Goal: Task Accomplishment & Management: Manage account settings

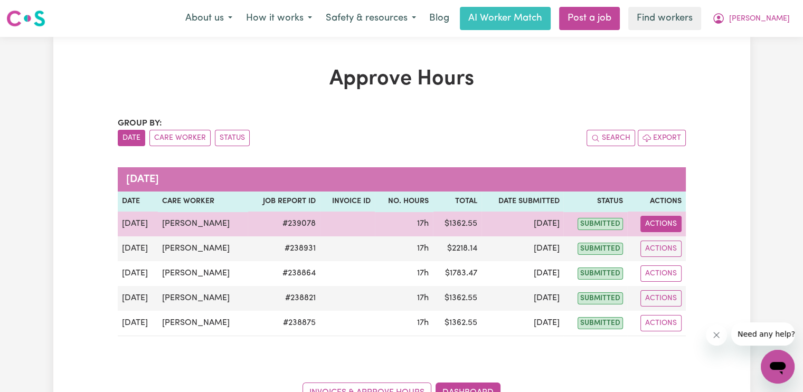
click at [654, 226] on button "Actions" at bounding box center [661, 224] width 41 height 16
click at [665, 258] on link "View Job Report" at bounding box center [686, 248] width 90 height 21
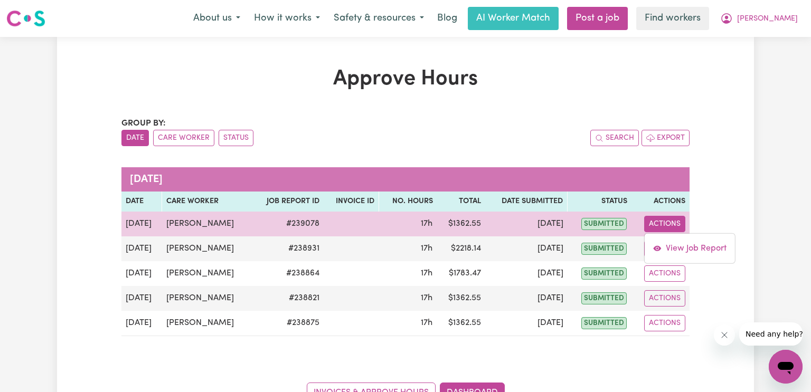
select select "pm"
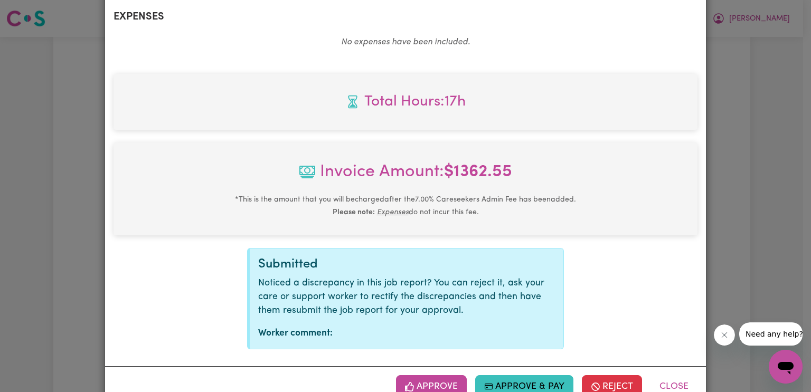
scroll to position [680, 0]
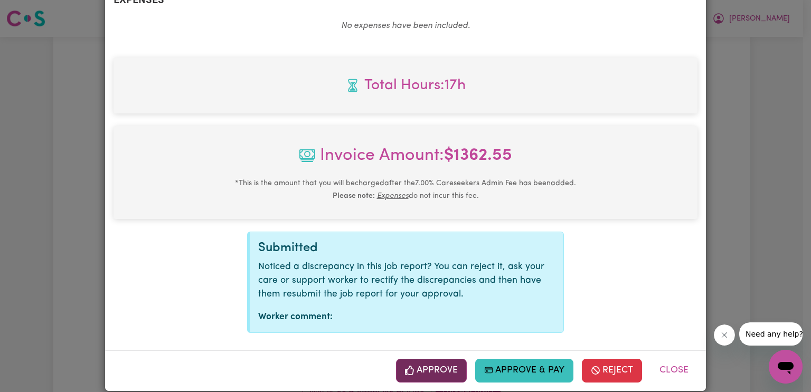
click at [407, 366] on icon "button" at bounding box center [410, 371] width 10 height 10
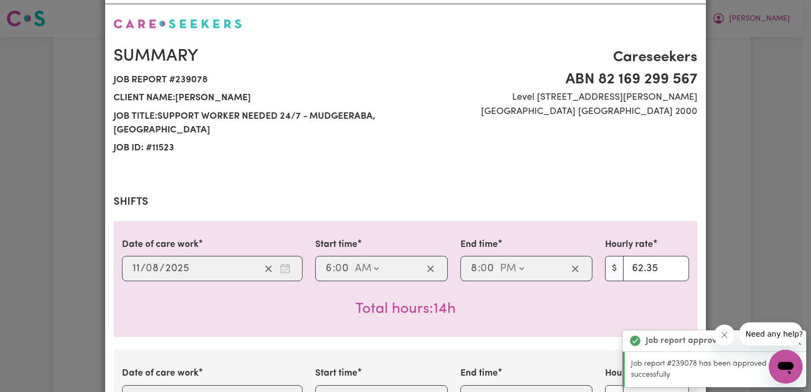
scroll to position [0, 0]
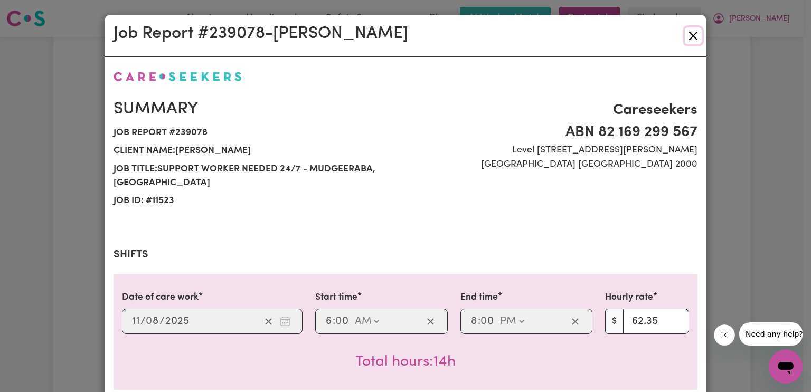
click at [685, 40] on button "Close" at bounding box center [693, 35] width 17 height 17
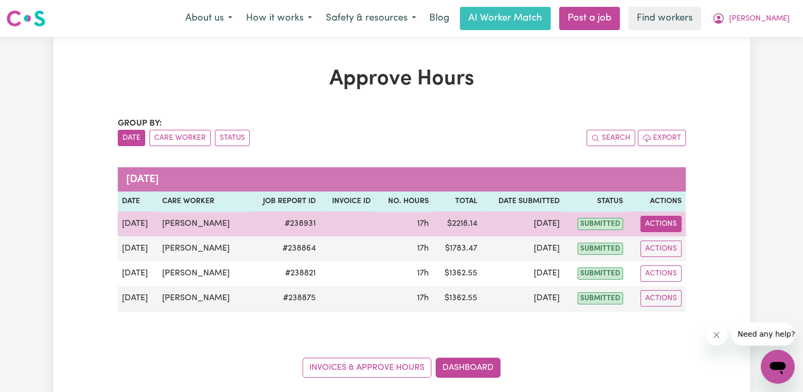
click at [649, 224] on button "Actions" at bounding box center [661, 224] width 41 height 16
click at [659, 255] on link "View Job Report" at bounding box center [686, 248] width 90 height 21
select select "pm"
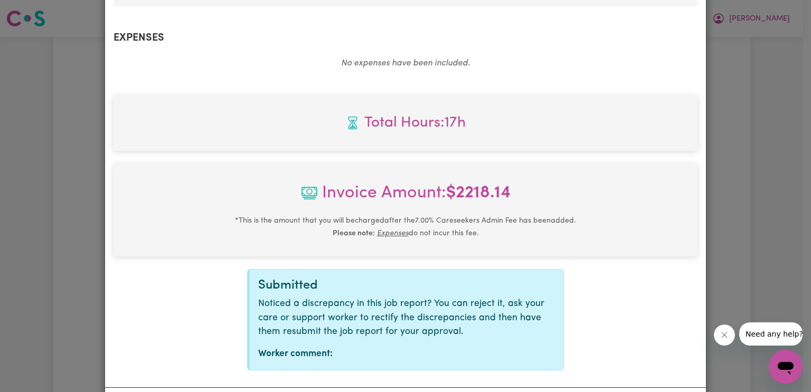
scroll to position [551, 0]
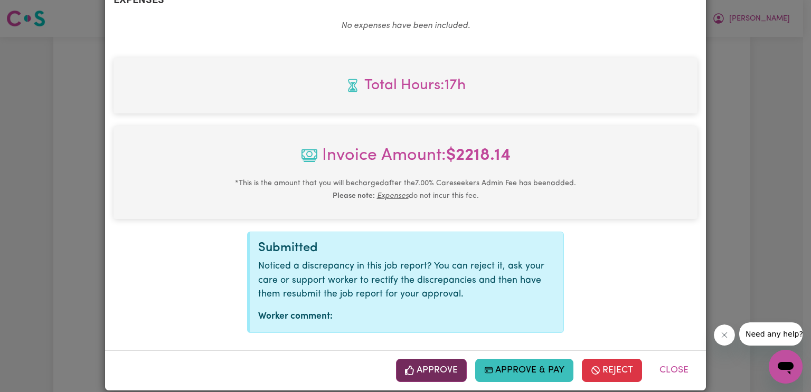
click at [447, 360] on button "Approve" at bounding box center [431, 370] width 71 height 23
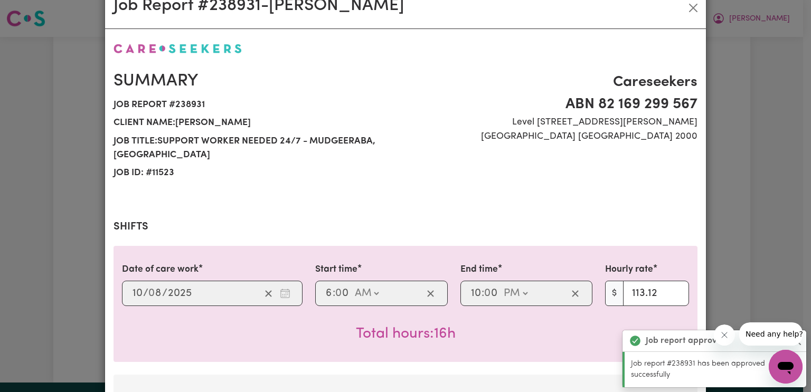
scroll to position [0, 0]
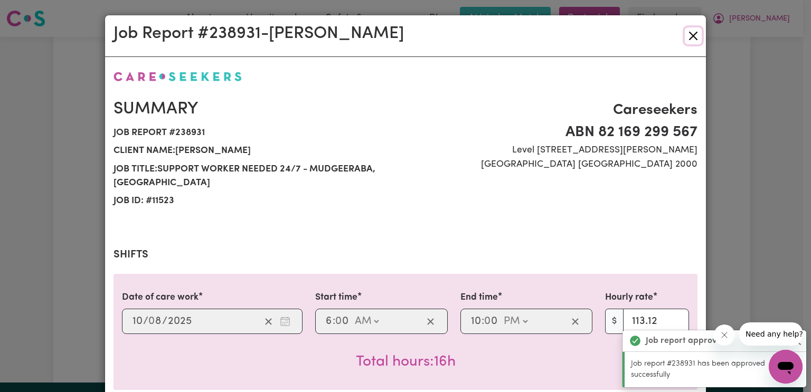
click at [691, 43] on button "Close" at bounding box center [693, 35] width 17 height 17
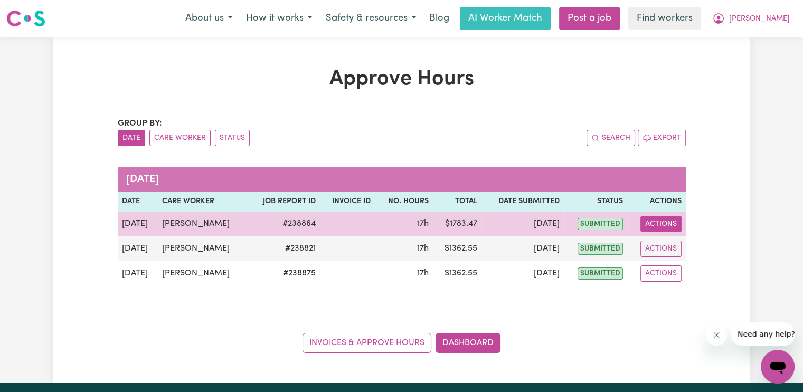
click at [663, 228] on button "Actions" at bounding box center [661, 224] width 41 height 16
click at [665, 247] on link "View Job Report" at bounding box center [686, 248] width 90 height 21
select select "pm"
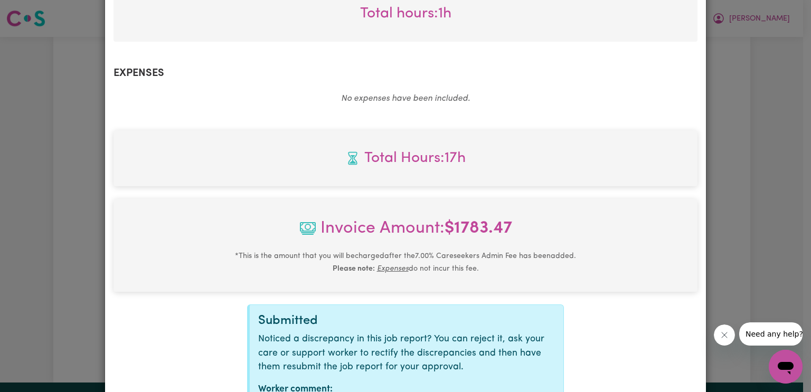
scroll to position [551, 0]
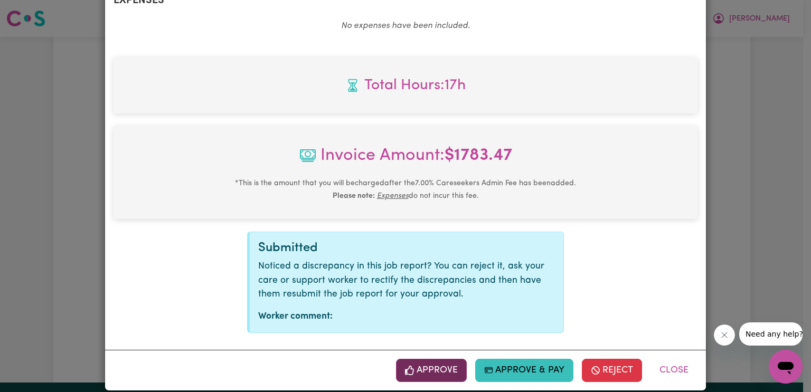
click at [444, 359] on button "Approve" at bounding box center [431, 370] width 71 height 23
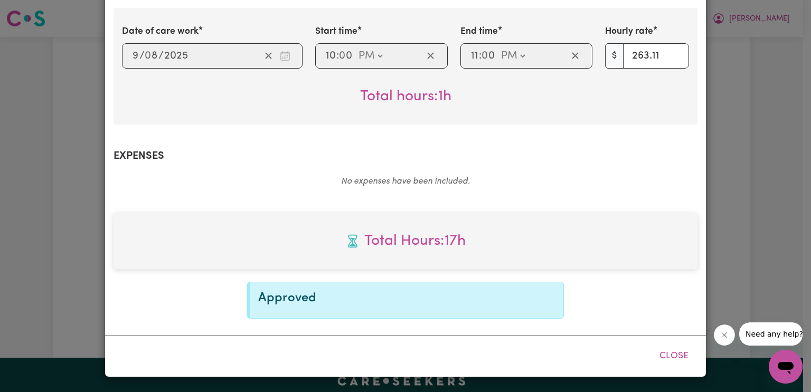
scroll to position [380, 0]
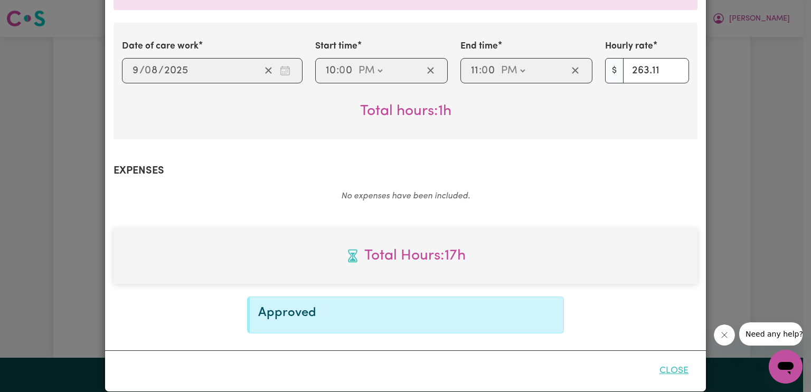
click at [670, 362] on button "Close" at bounding box center [674, 371] width 47 height 23
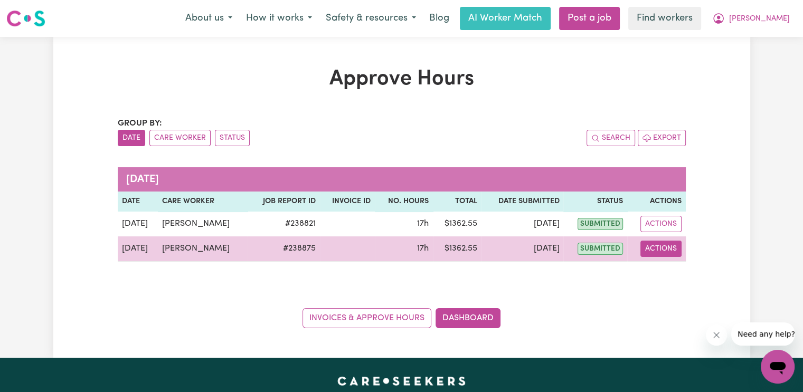
click at [649, 253] on button "Actions" at bounding box center [661, 249] width 41 height 16
click at [657, 278] on icon "View job report 238875" at bounding box center [654, 273] width 8 height 8
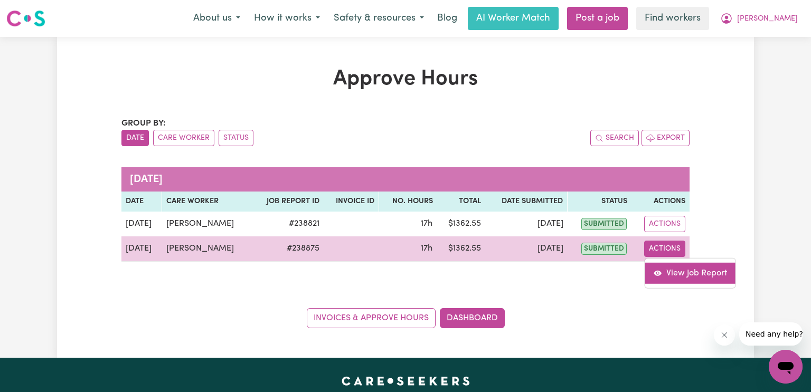
select select "pm"
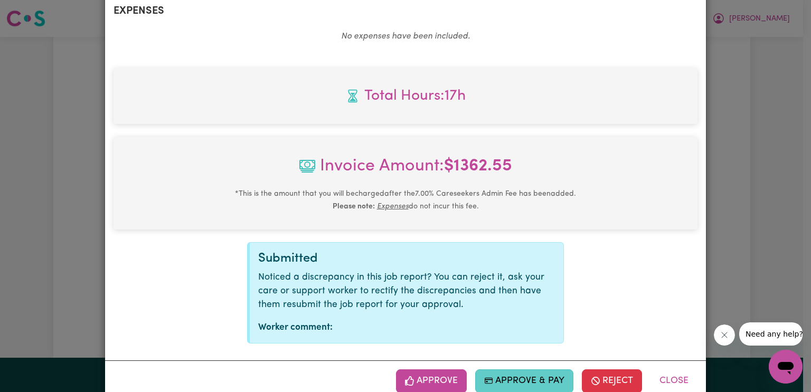
scroll to position [680, 0]
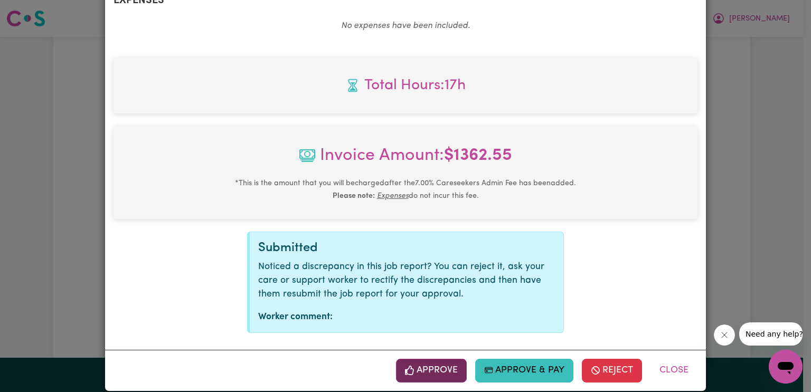
click at [436, 361] on button "Approve" at bounding box center [431, 370] width 71 height 23
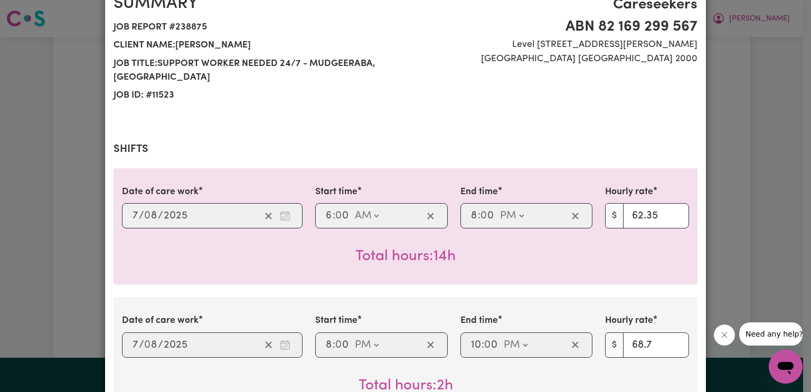
scroll to position [0, 0]
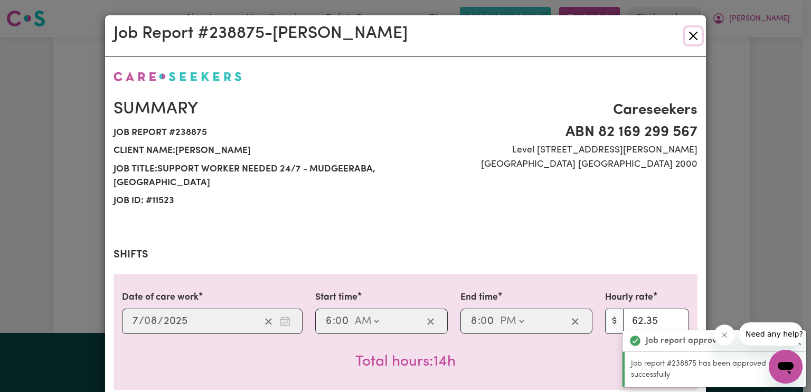
click at [690, 40] on button "Close" at bounding box center [693, 35] width 17 height 17
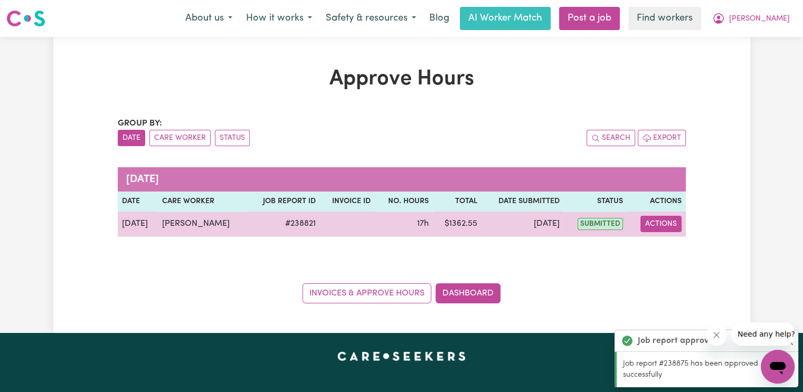
click at [661, 226] on button "Actions" at bounding box center [661, 224] width 41 height 16
click at [667, 250] on link "View Job Report" at bounding box center [688, 248] width 90 height 21
select select "pm"
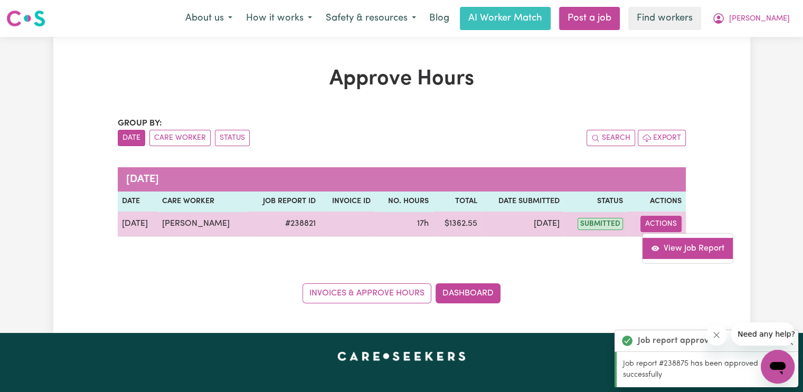
select select "pm"
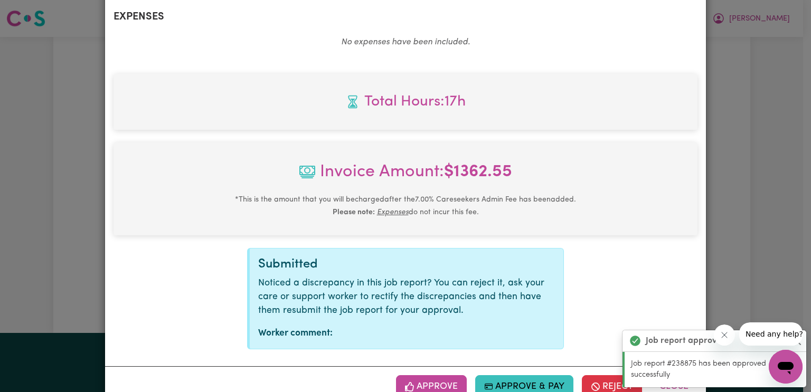
scroll to position [680, 0]
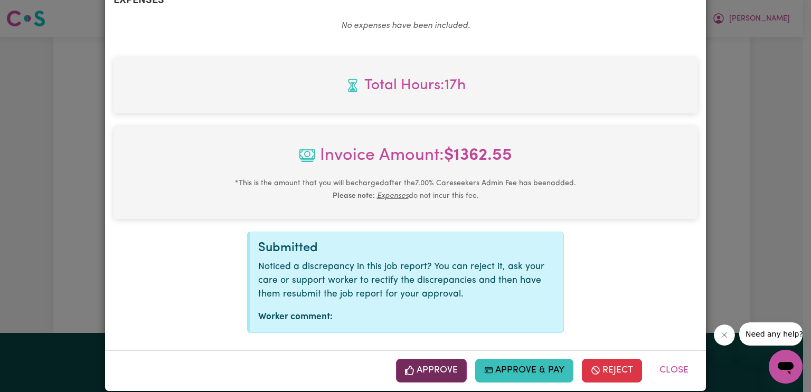
click at [438, 359] on button "Approve" at bounding box center [431, 370] width 71 height 23
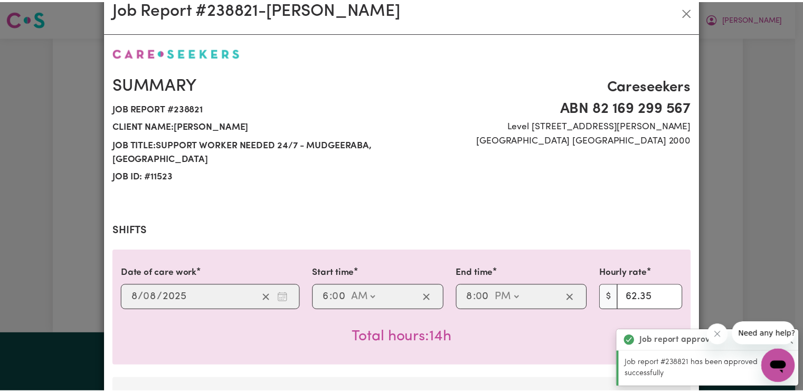
scroll to position [0, 0]
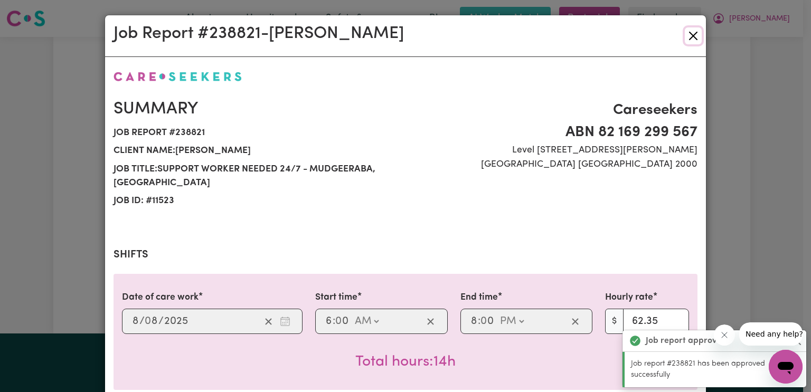
click at [685, 36] on button "Close" at bounding box center [693, 35] width 17 height 17
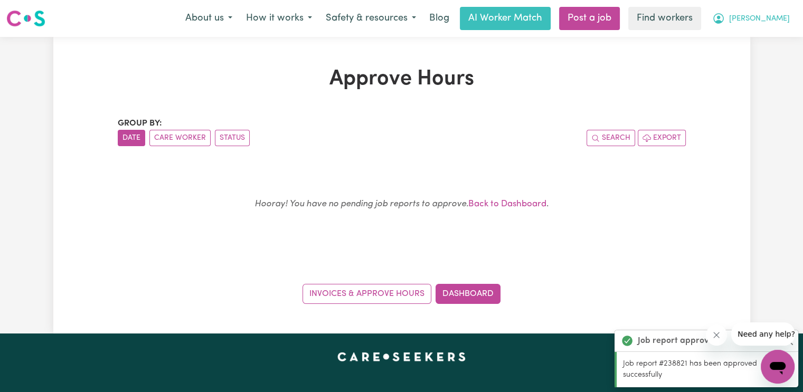
click at [725, 18] on icon "My Account" at bounding box center [718, 18] width 13 height 13
click at [761, 58] on link "Logout" at bounding box center [754, 61] width 83 height 20
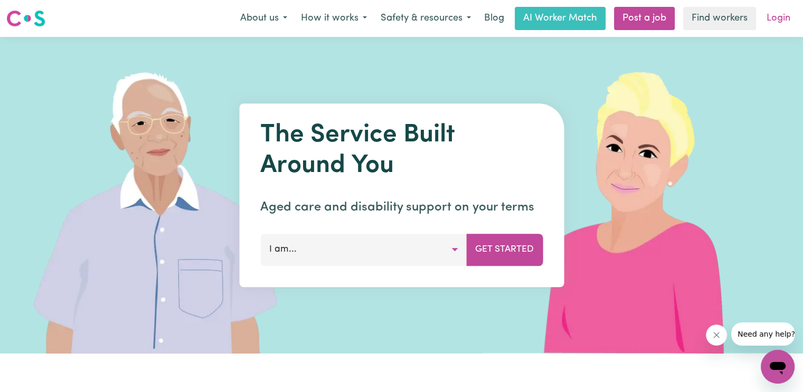
click at [773, 27] on link "Login" at bounding box center [779, 18] width 36 height 23
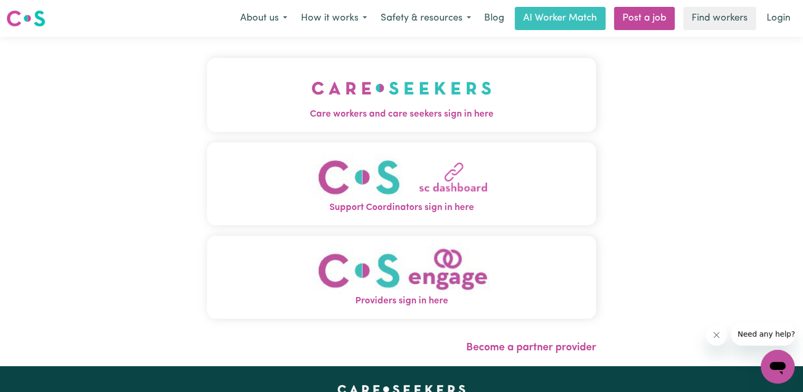
click at [328, 101] on img "Care workers and care seekers sign in here" at bounding box center [402, 88] width 180 height 39
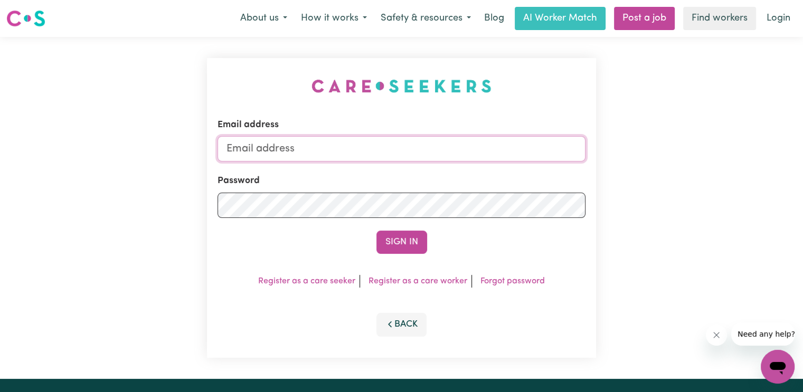
click at [273, 145] on input "Email address" at bounding box center [402, 148] width 368 height 25
paste input "[EMAIL_ADDRESS][DOMAIN_NAME]"
click at [377, 231] on button "Sign In" at bounding box center [402, 242] width 51 height 23
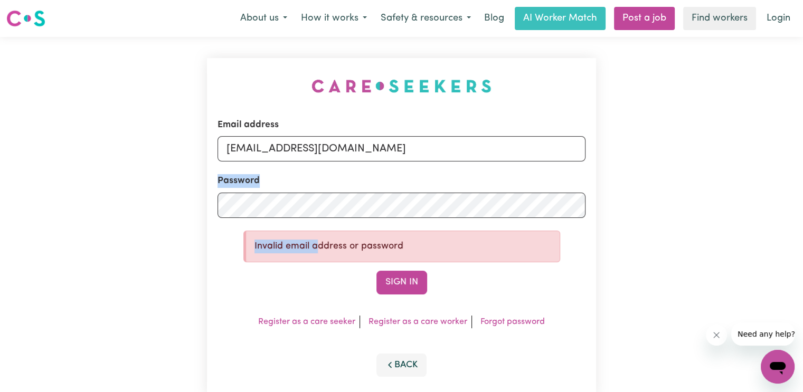
drag, startPoint x: 318, startPoint y: 219, endPoint x: 190, endPoint y: 194, distance: 130.7
click at [190, 194] on div "Email address [EMAIL_ADDRESS][DOMAIN_NAME] Password Invalid email address or pa…" at bounding box center [401, 228] width 803 height 382
click at [273, 147] on input "[EMAIL_ADDRESS][DOMAIN_NAME]" at bounding box center [402, 148] width 368 height 25
click at [377, 271] on button "Sign In" at bounding box center [402, 282] width 51 height 23
click at [185, 202] on div "Email address [EMAIL_ADDRESS][DOMAIN_NAME] Password Invalid email address or pa…" at bounding box center [401, 228] width 803 height 382
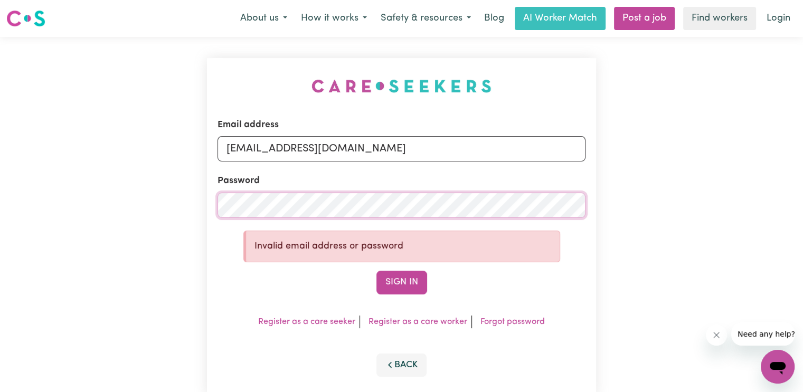
click at [377, 271] on button "Sign In" at bounding box center [402, 282] width 51 height 23
click at [278, 151] on input "[EMAIL_ADDRESS][DOMAIN_NAME]" at bounding box center [402, 148] width 368 height 25
click at [377, 271] on button "Sign In" at bounding box center [402, 282] width 51 height 23
click at [300, 148] on input "[EMAIL_ADDRESS][DOMAIN_NAME]" at bounding box center [402, 148] width 368 height 25
click at [452, 138] on input "[EMAIL_ADDRESS][DOMAIN_NAME]" at bounding box center [402, 148] width 368 height 25
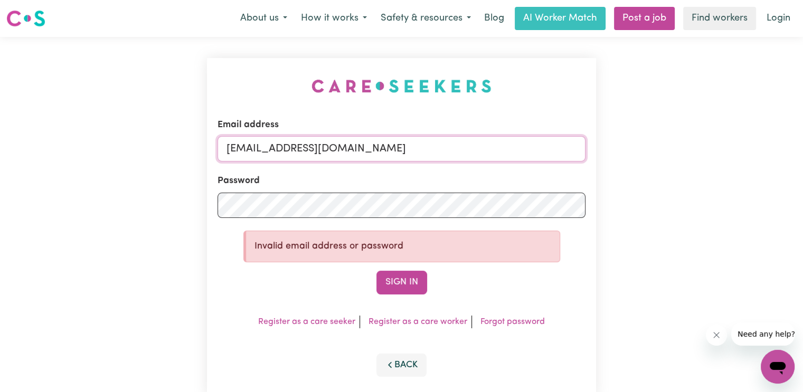
drag, startPoint x: 172, startPoint y: 126, endPoint x: 133, endPoint y: 118, distance: 40.4
click at [132, 118] on div "Email address [EMAIL_ADDRESS][DOMAIN_NAME] Password Invalid email address or pa…" at bounding box center [401, 228] width 803 height 382
click at [396, 274] on button "Sign In" at bounding box center [402, 282] width 51 height 23
click at [183, 205] on div "Email address [EMAIL_ADDRESS][DOMAIN_NAME] Password Invalid email address or pa…" at bounding box center [401, 228] width 803 height 382
click at [377, 271] on button "Sign In" at bounding box center [402, 282] width 51 height 23
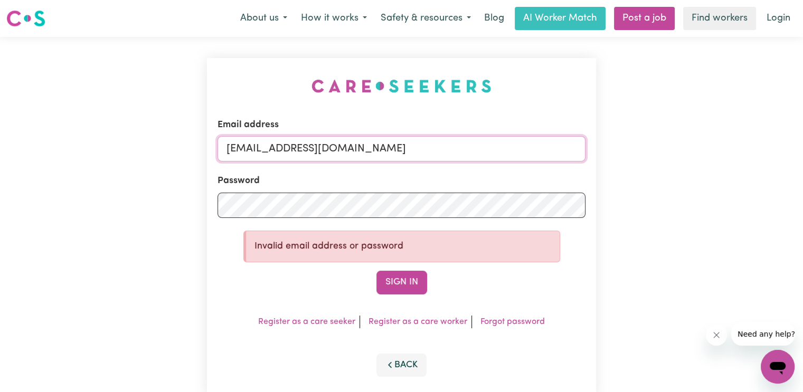
drag, startPoint x: 520, startPoint y: 145, endPoint x: 496, endPoint y: 145, distance: 23.8
click at [520, 145] on input "[EMAIL_ADDRESS][DOMAIN_NAME]" at bounding box center [402, 148] width 368 height 25
click at [226, 148] on input "[EMAIL_ADDRESS][DOMAIN_NAME]" at bounding box center [402, 148] width 368 height 25
type input "[EMAIL_ADDRESS][DOMAIN_NAME]"
click at [377, 271] on button "Sign In" at bounding box center [402, 282] width 51 height 23
